Goal: Use online tool/utility: Utilize a website feature to perform a specific function

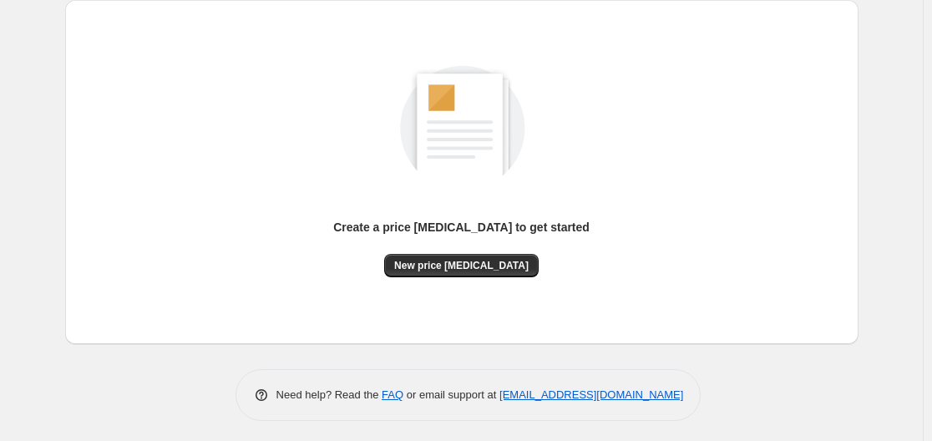
scroll to position [185, 0]
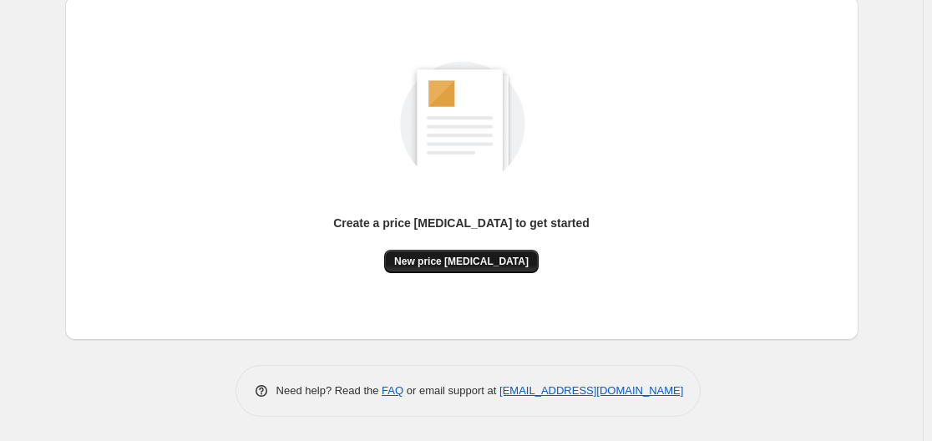
click at [463, 262] on span "New price [MEDICAL_DATA]" at bounding box center [461, 261] width 134 height 13
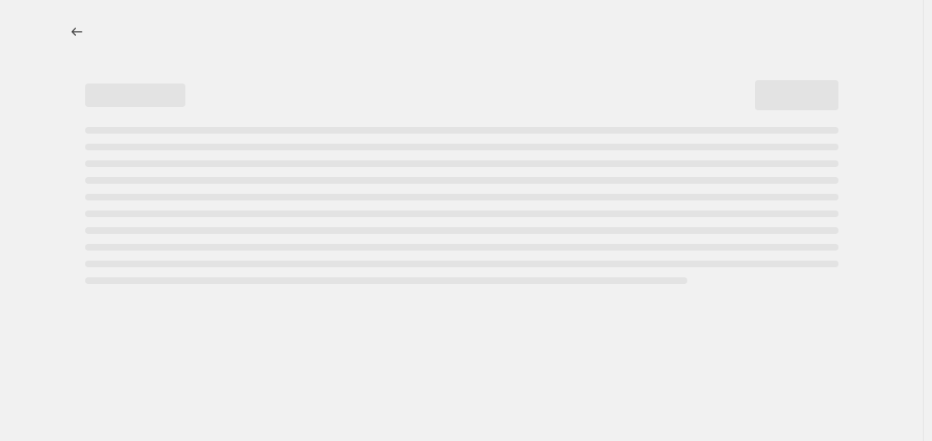
select select "percentage"
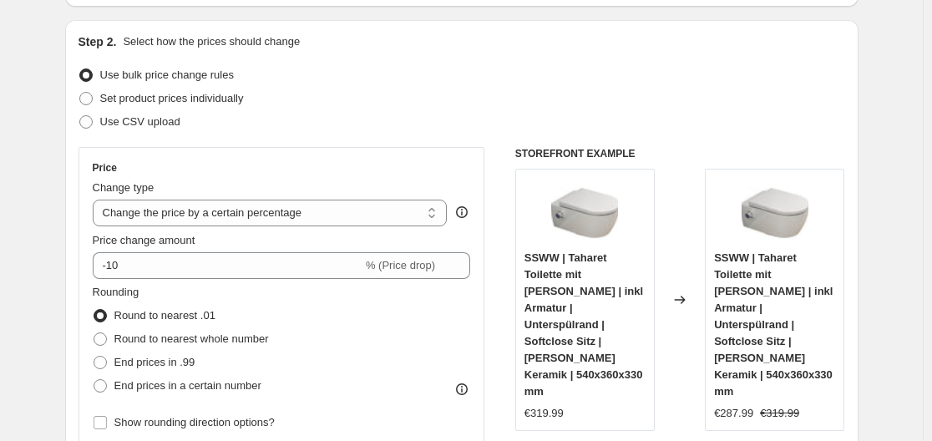
scroll to position [167, 0]
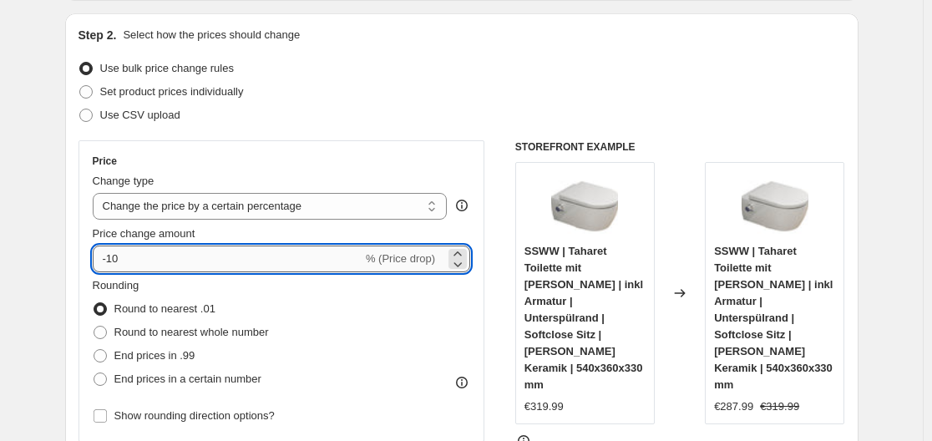
click at [252, 252] on input "-10" at bounding box center [228, 259] width 270 height 27
type input "-1"
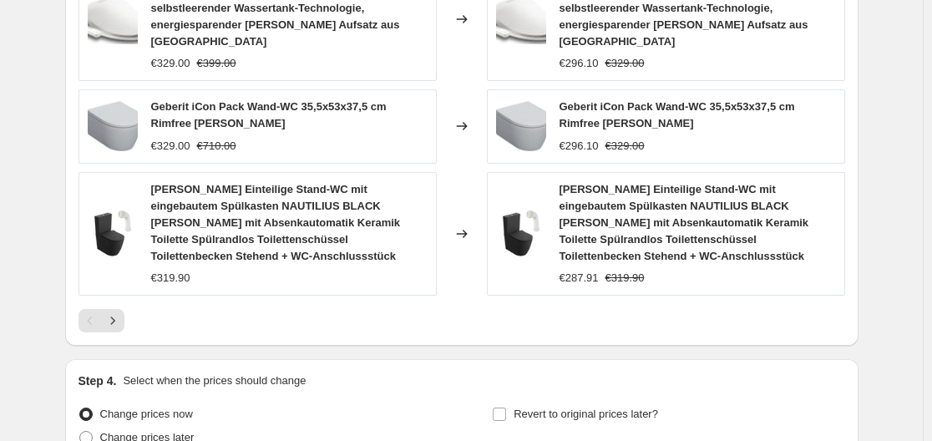
scroll to position [1390, 0]
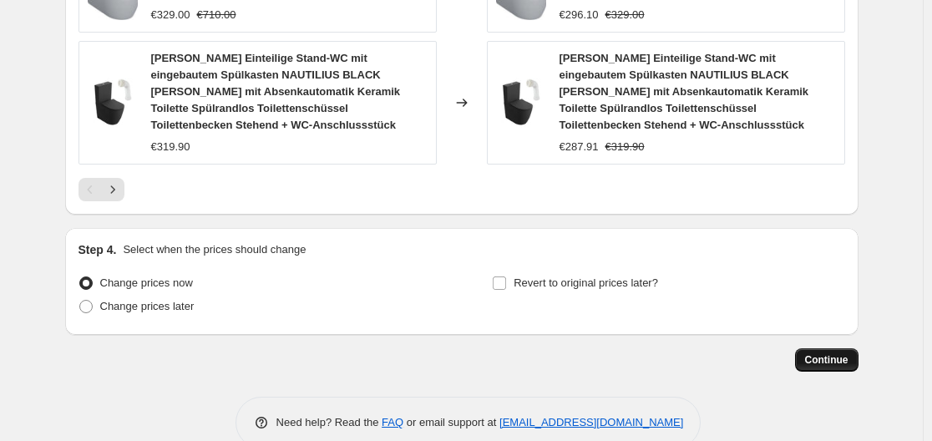
type input "-35"
click at [839, 353] on span "Continue" at bounding box center [826, 359] width 43 height 13
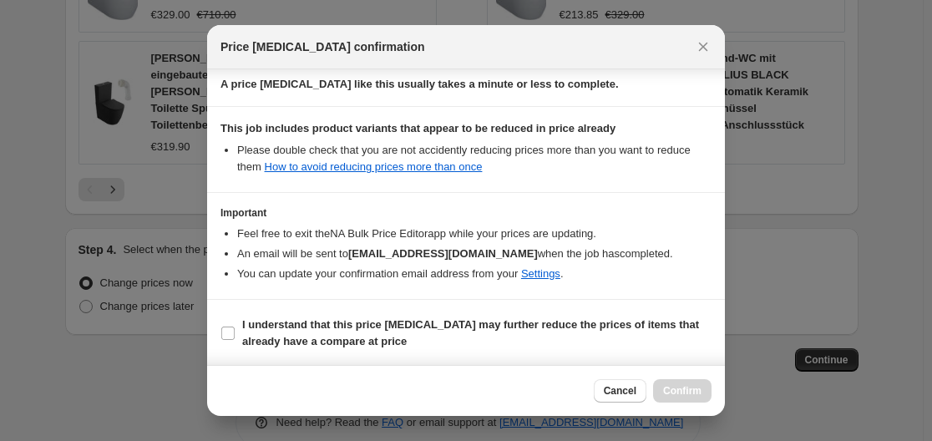
scroll to position [262, 0]
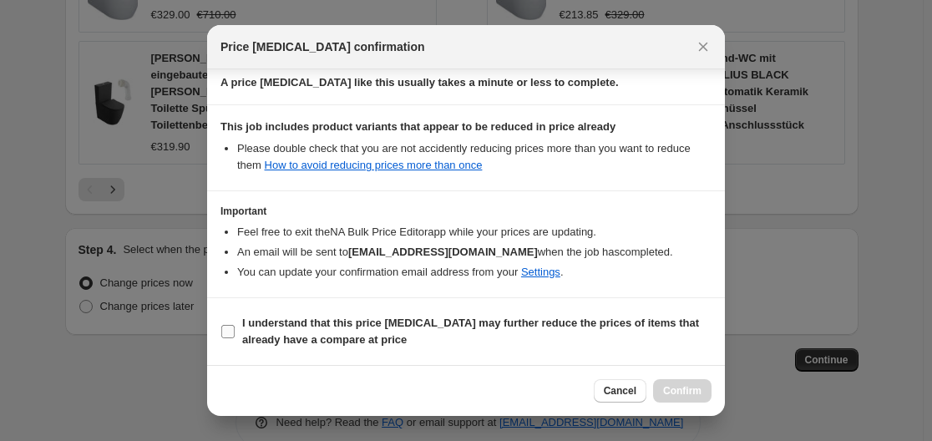
click at [223, 330] on input "I understand that this price [MEDICAL_DATA] may further reduce the prices of it…" at bounding box center [227, 331] width 13 height 13
checkbox input "true"
click at [663, 387] on button "Confirm" at bounding box center [682, 390] width 58 height 23
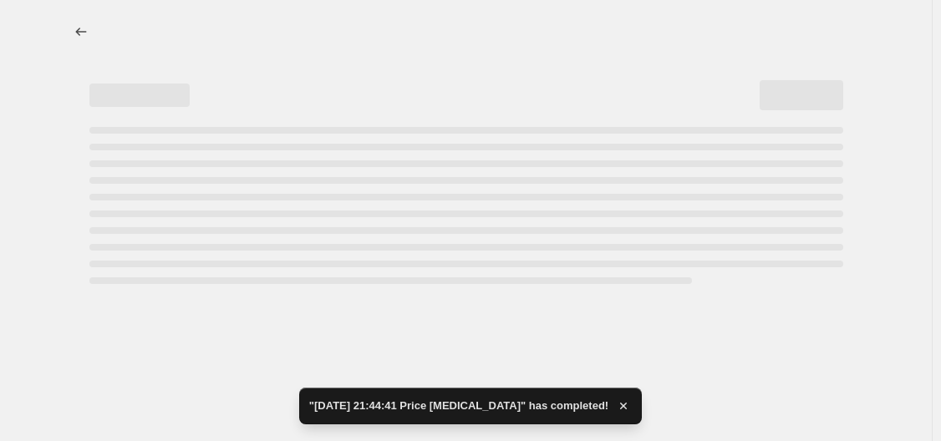
select select "percentage"
